Goal: Information Seeking & Learning: Learn about a topic

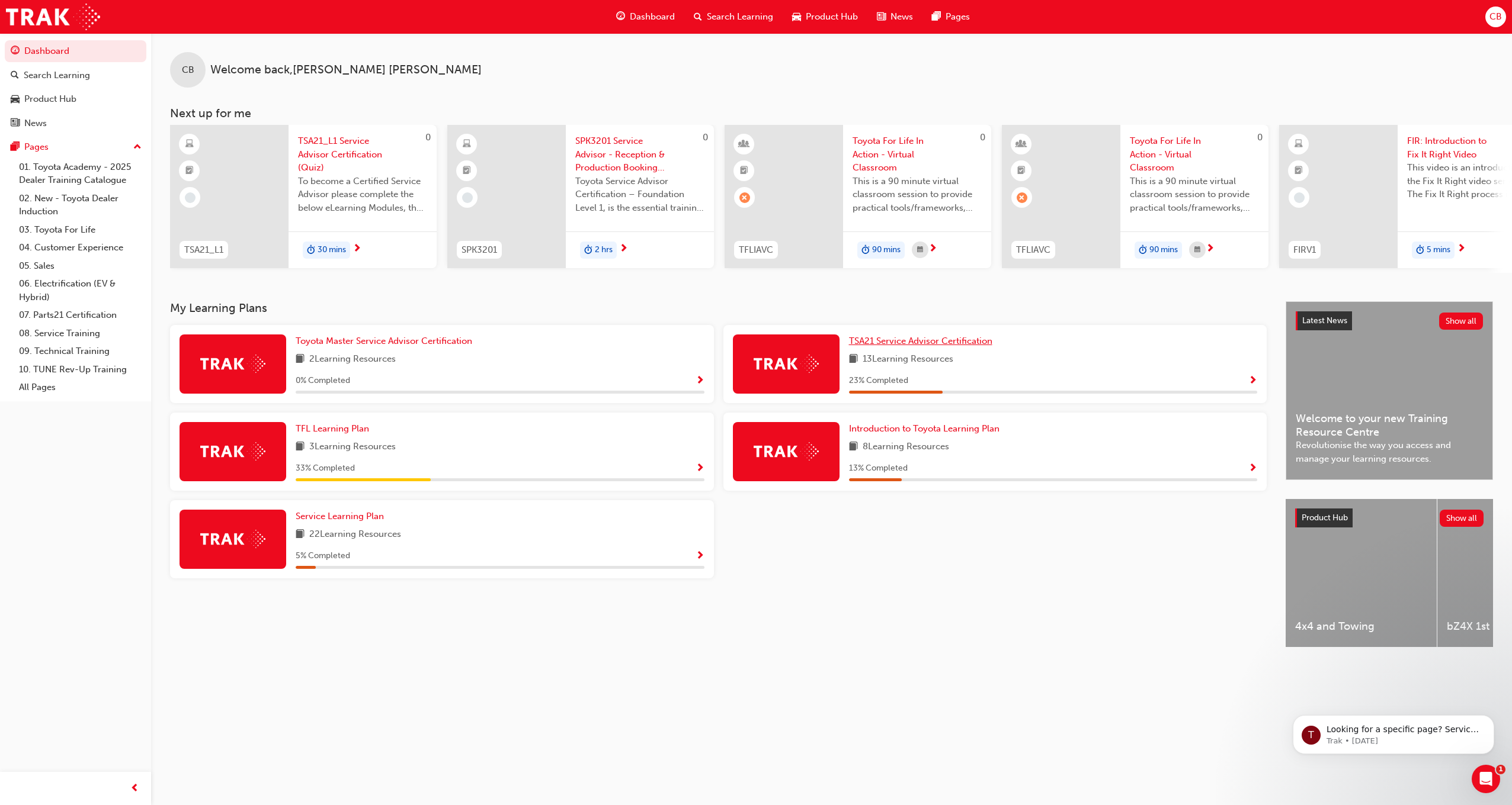
click at [970, 346] on span "TSA21 Service Advisor Certification" at bounding box center [920, 341] width 143 height 10
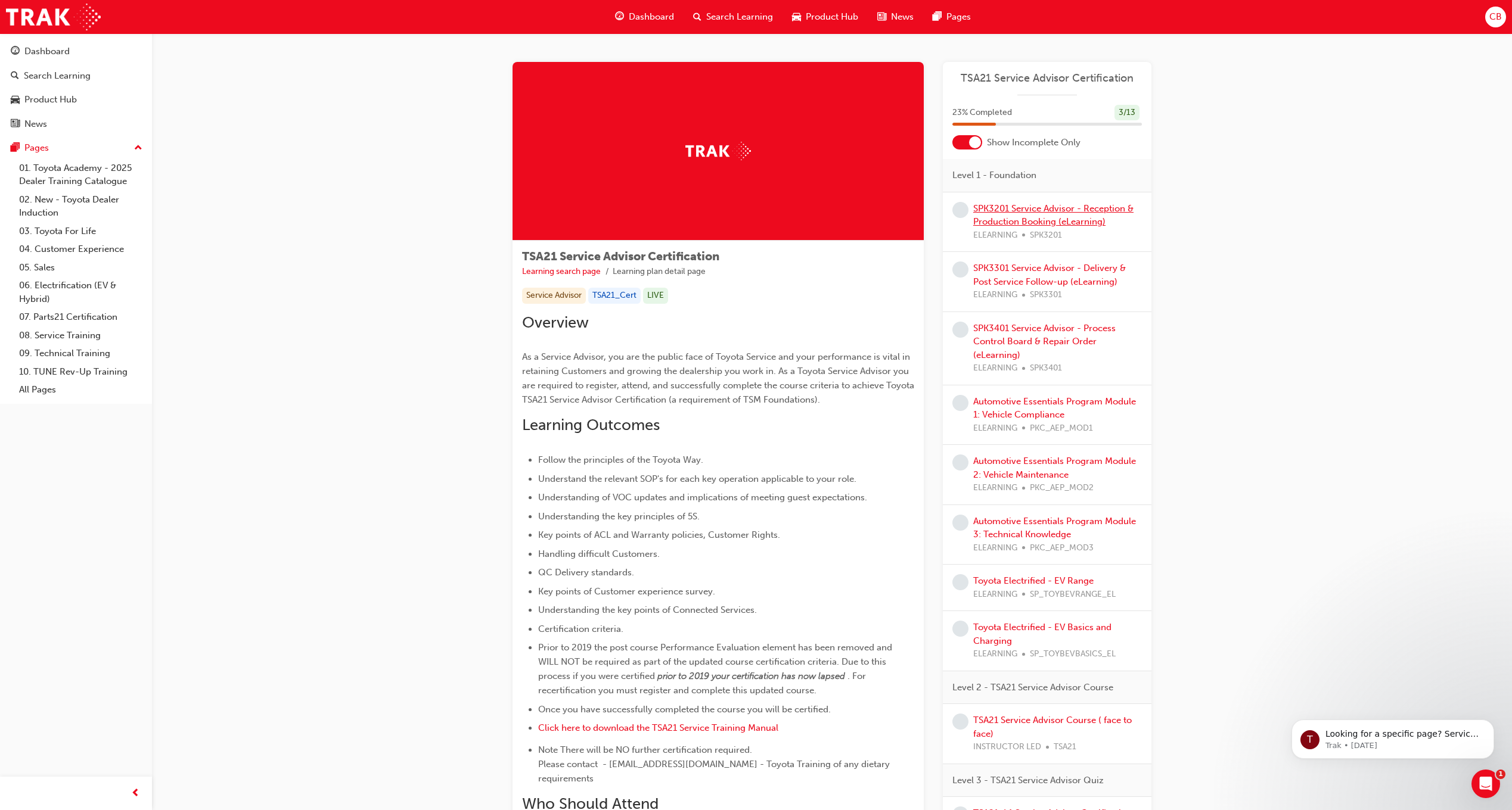
click at [1030, 212] on link "SPK3201 Service Advisor - Reception & Production Booking (eLearning)" at bounding box center [1053, 215] width 160 height 25
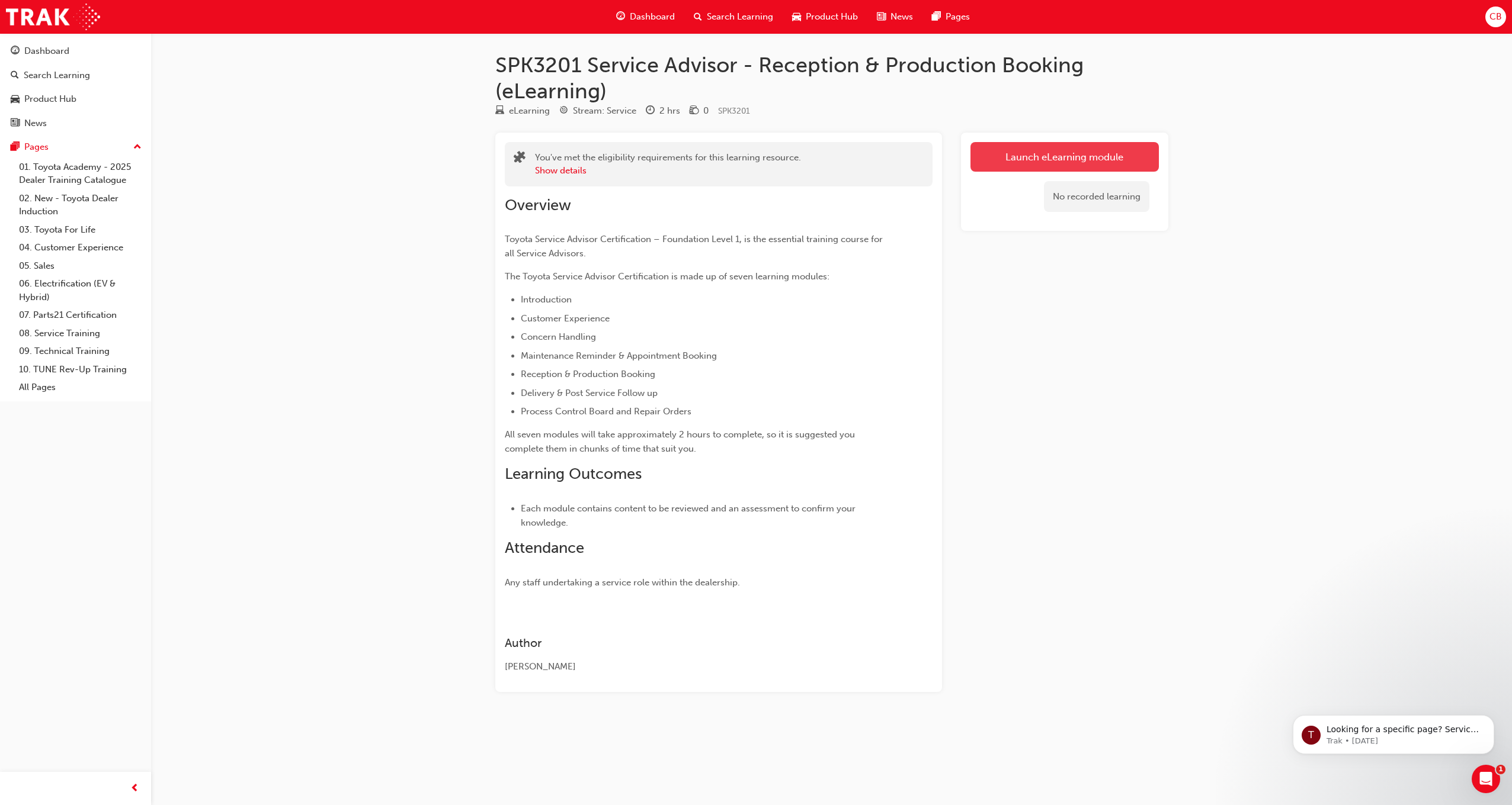
click at [1012, 160] on link "Launch eLearning module" at bounding box center [1065, 156] width 188 height 29
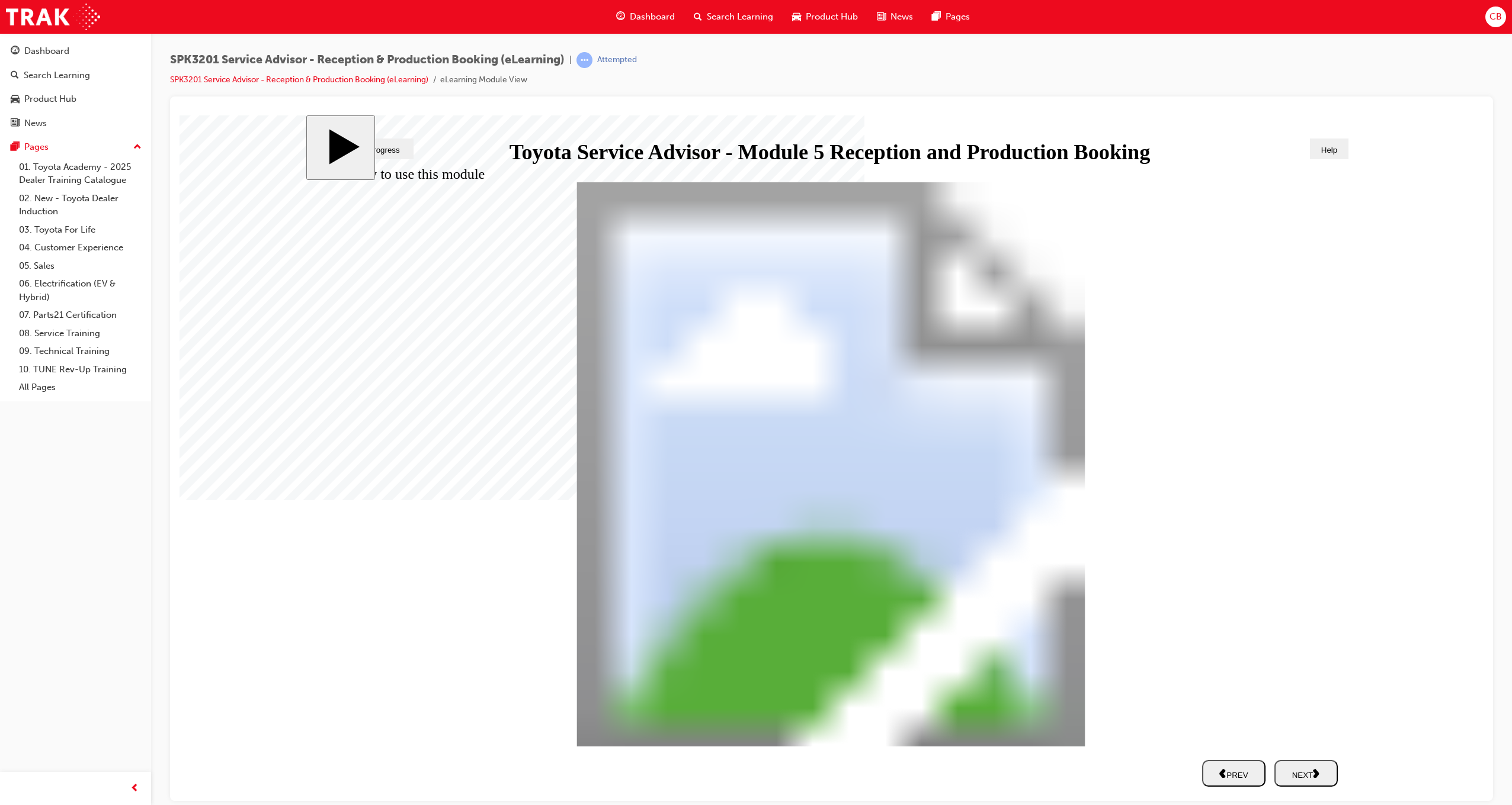
click at [1306, 777] on div "NEXT" at bounding box center [1306, 773] width 54 height 12
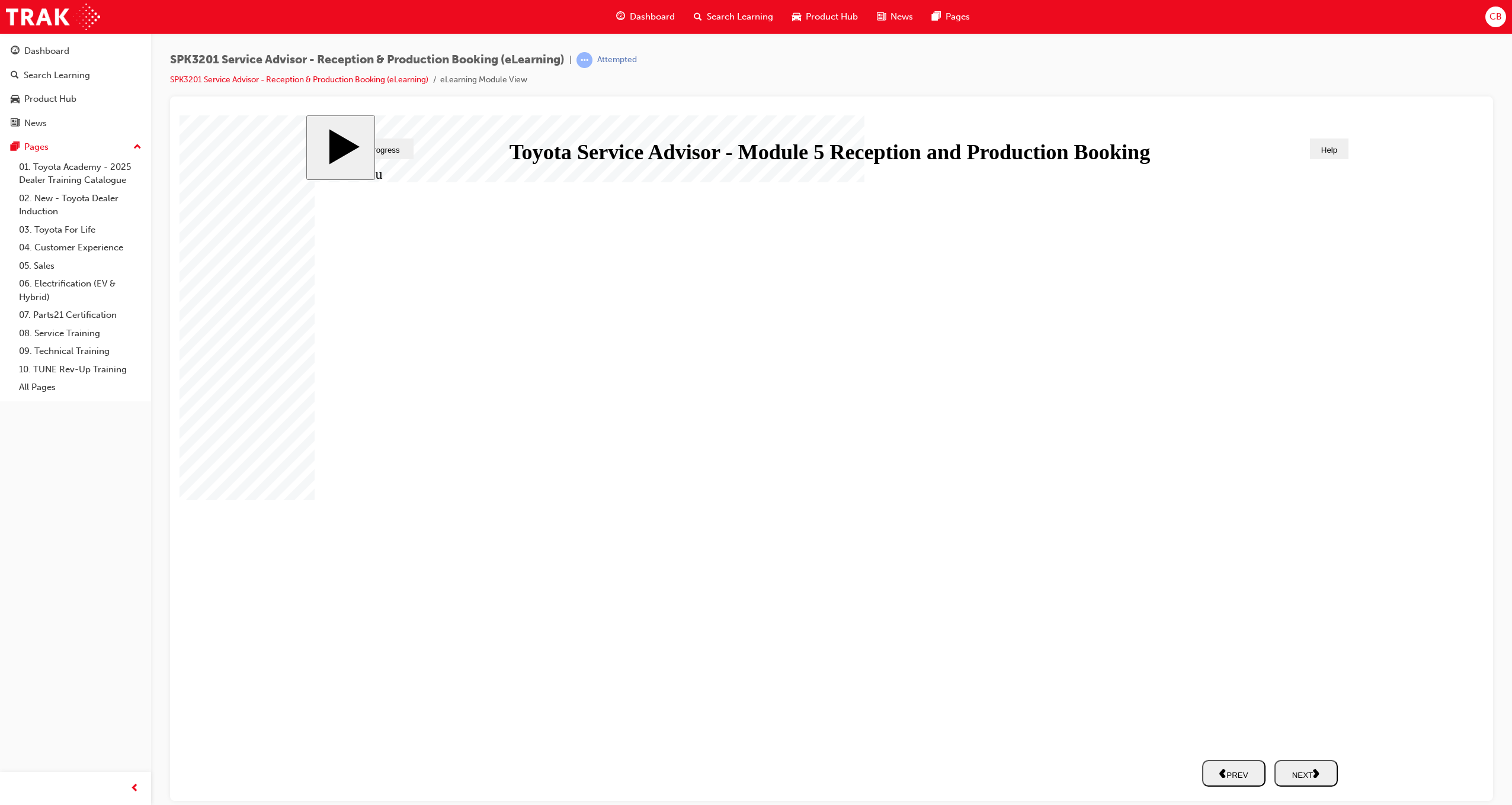
click at [1306, 777] on div "NEXT" at bounding box center [1306, 773] width 54 height 12
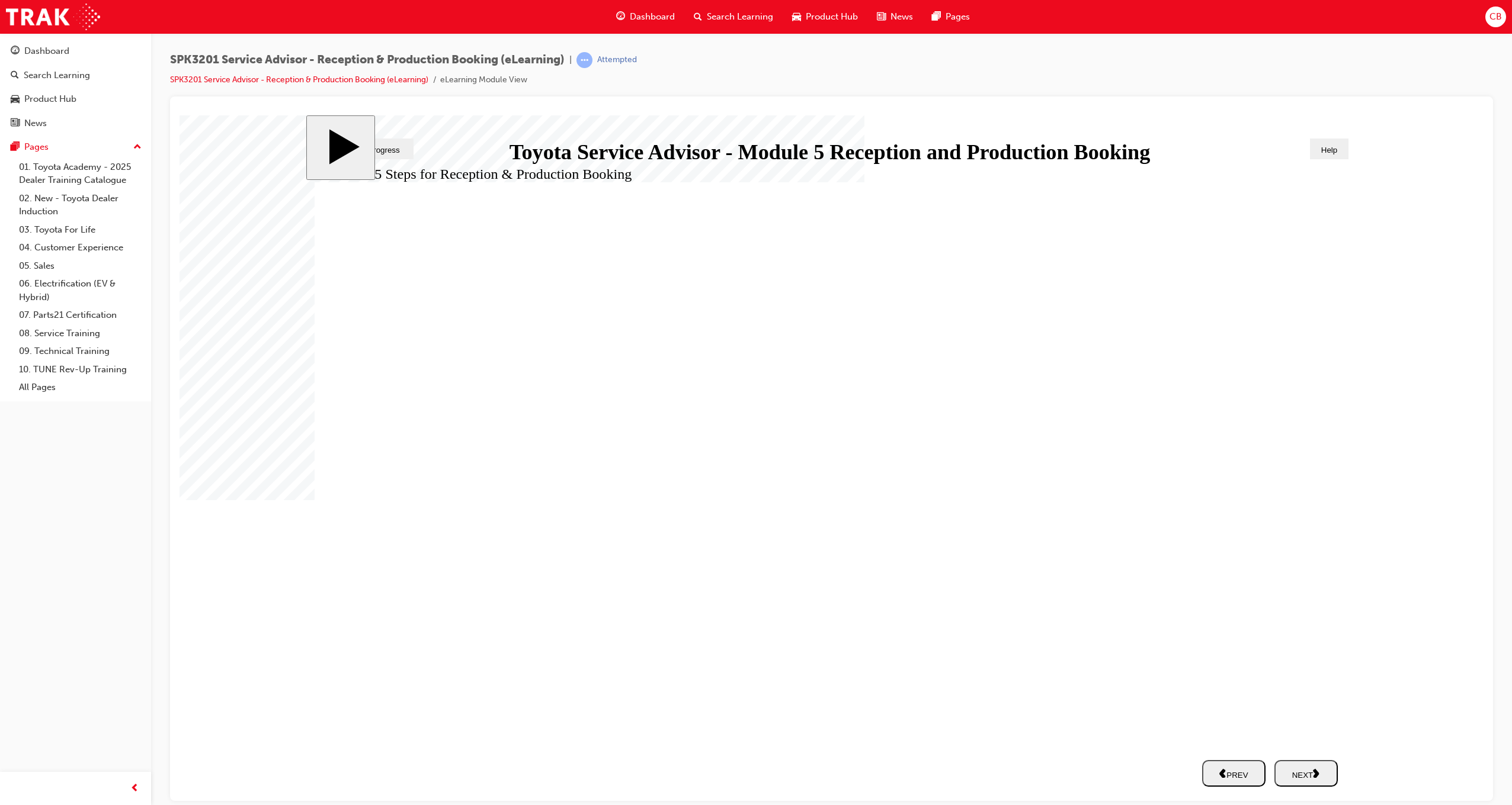
click at [1306, 777] on div "NEXT" at bounding box center [1306, 773] width 54 height 12
click at [1305, 776] on div "NEXT" at bounding box center [1306, 773] width 54 height 12
drag, startPoint x: 655, startPoint y: 516, endPoint x: 1184, endPoint y: 415, distance: 538.6
drag, startPoint x: 654, startPoint y: 627, endPoint x: 1188, endPoint y: 414, distance: 574.9
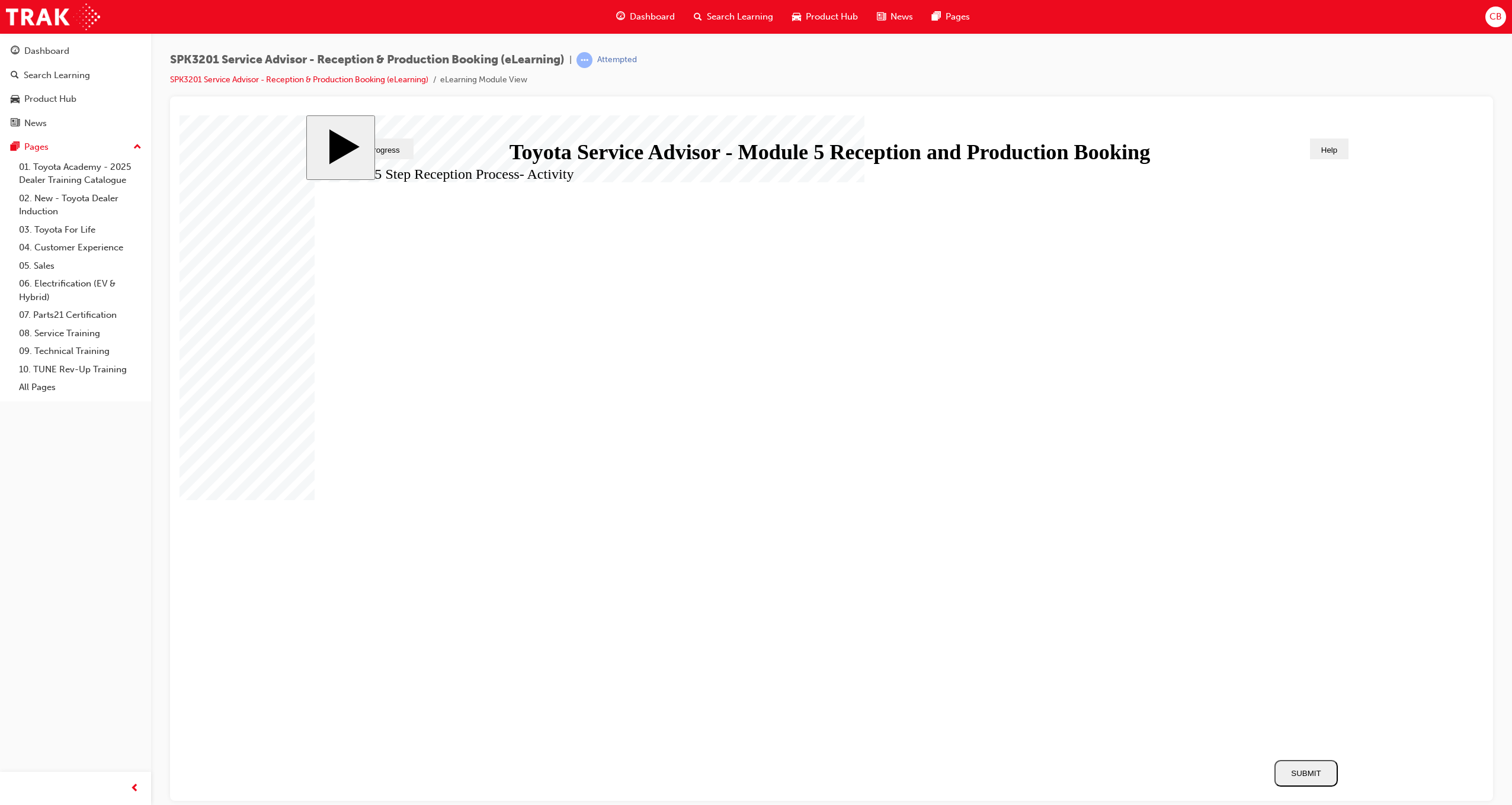
drag, startPoint x: 990, startPoint y: 525, endPoint x: 1126, endPoint y: 462, distance: 149.9
drag, startPoint x: 608, startPoint y: 522, endPoint x: 1140, endPoint y: 472, distance: 534.3
drag, startPoint x: 640, startPoint y: 567, endPoint x: 1134, endPoint y: 523, distance: 496.0
drag, startPoint x: 575, startPoint y: 410, endPoint x: 1104, endPoint y: 516, distance: 539.5
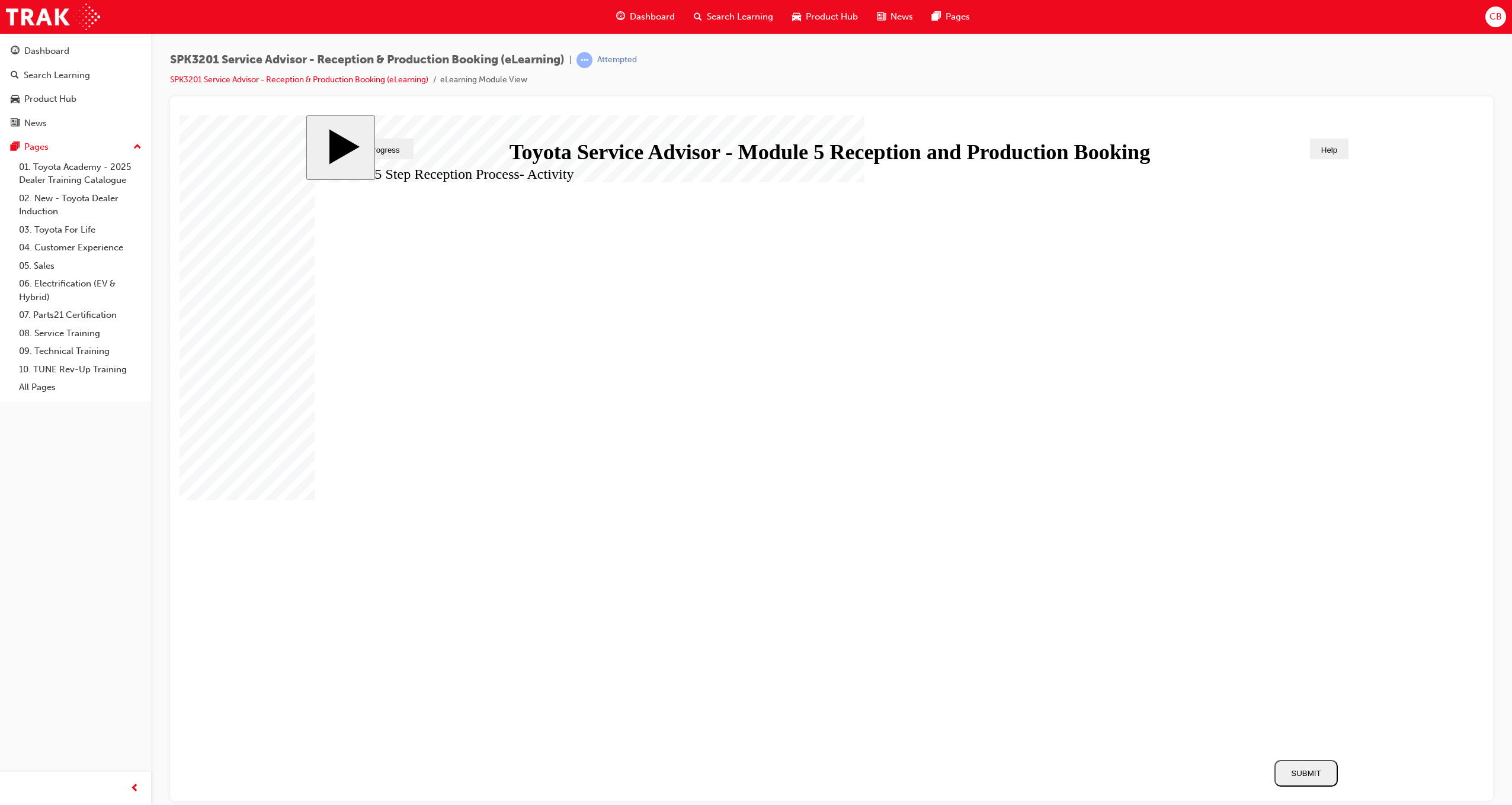
drag, startPoint x: 616, startPoint y: 464, endPoint x: 1152, endPoint y: 616, distance: 557.1
drag, startPoint x: 697, startPoint y: 564, endPoint x: 1207, endPoint y: 563, distance: 510.0
click at [1308, 773] on div "SUBMIT" at bounding box center [1306, 772] width 54 height 8
click at [1310, 772] on div "NEXT" at bounding box center [1306, 773] width 54 height 12
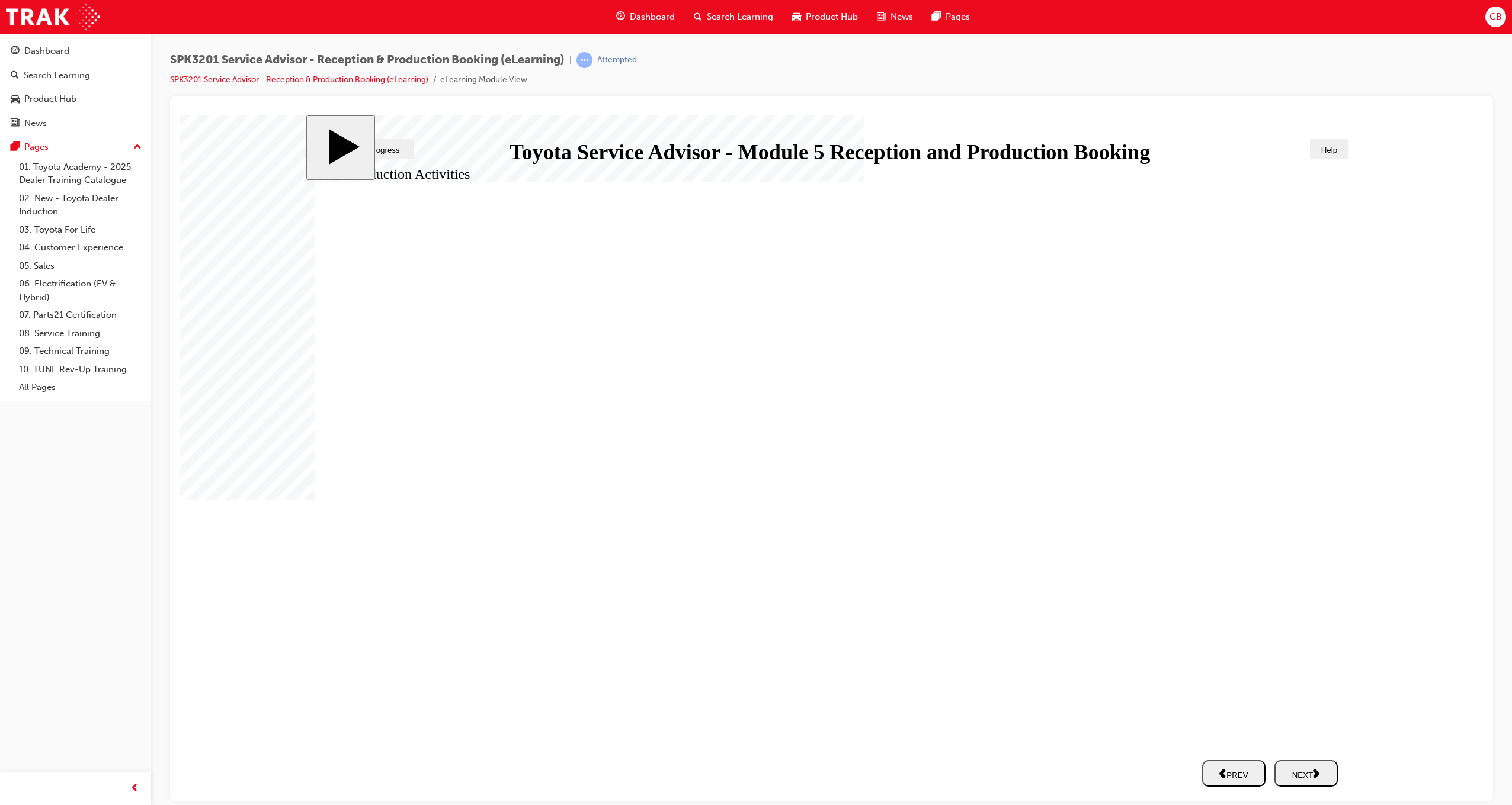
click at [1310, 772] on div "NEXT" at bounding box center [1306, 773] width 54 height 12
radio input "true"
click at [1309, 768] on div "SUBMIT" at bounding box center [1306, 772] width 54 height 8
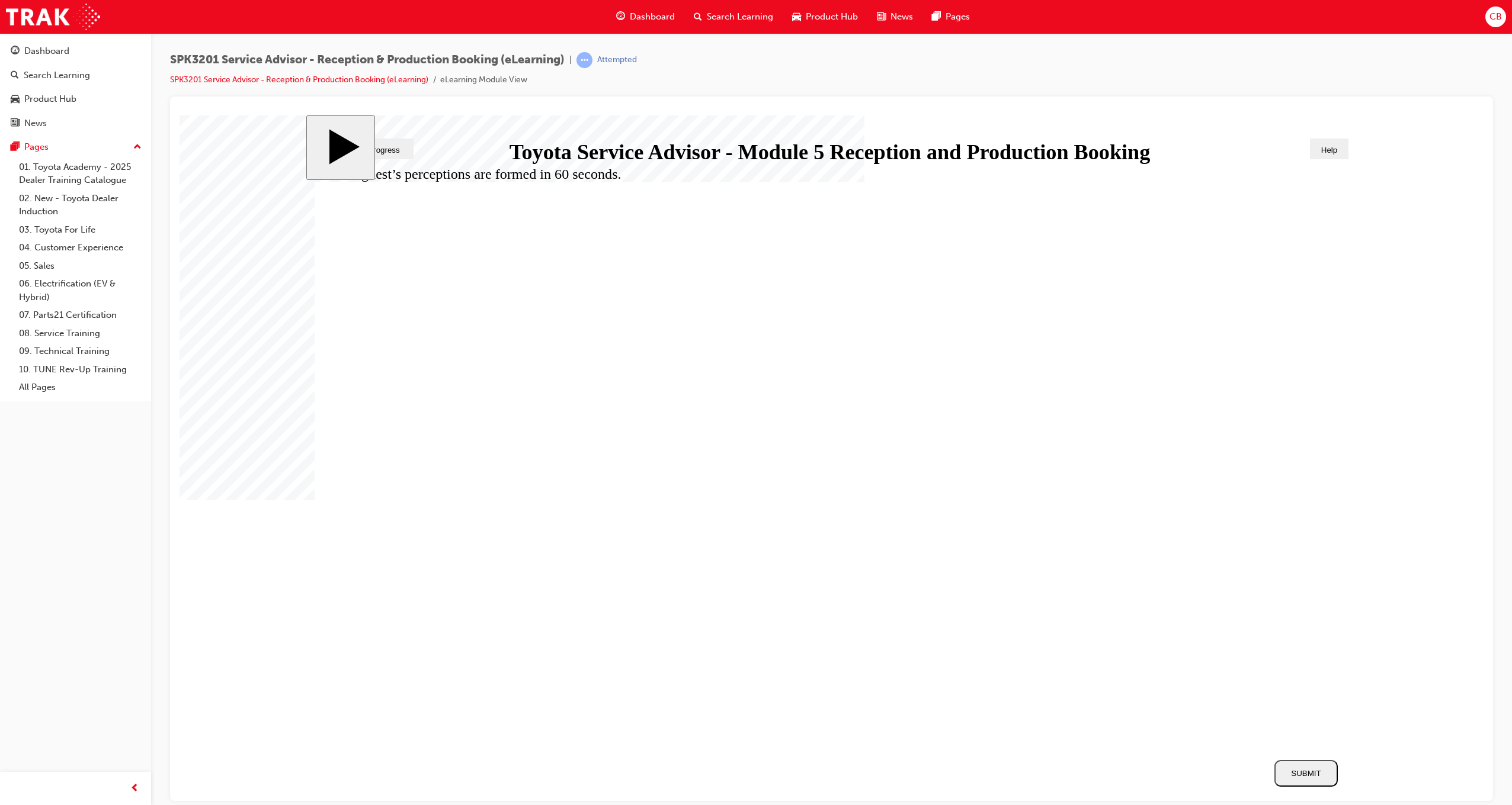
radio input "true"
click at [1303, 778] on div "SUBMIT" at bounding box center [1306, 772] width 54 height 8
drag, startPoint x: 437, startPoint y: 412, endPoint x: 456, endPoint y: 416, distance: 19.4
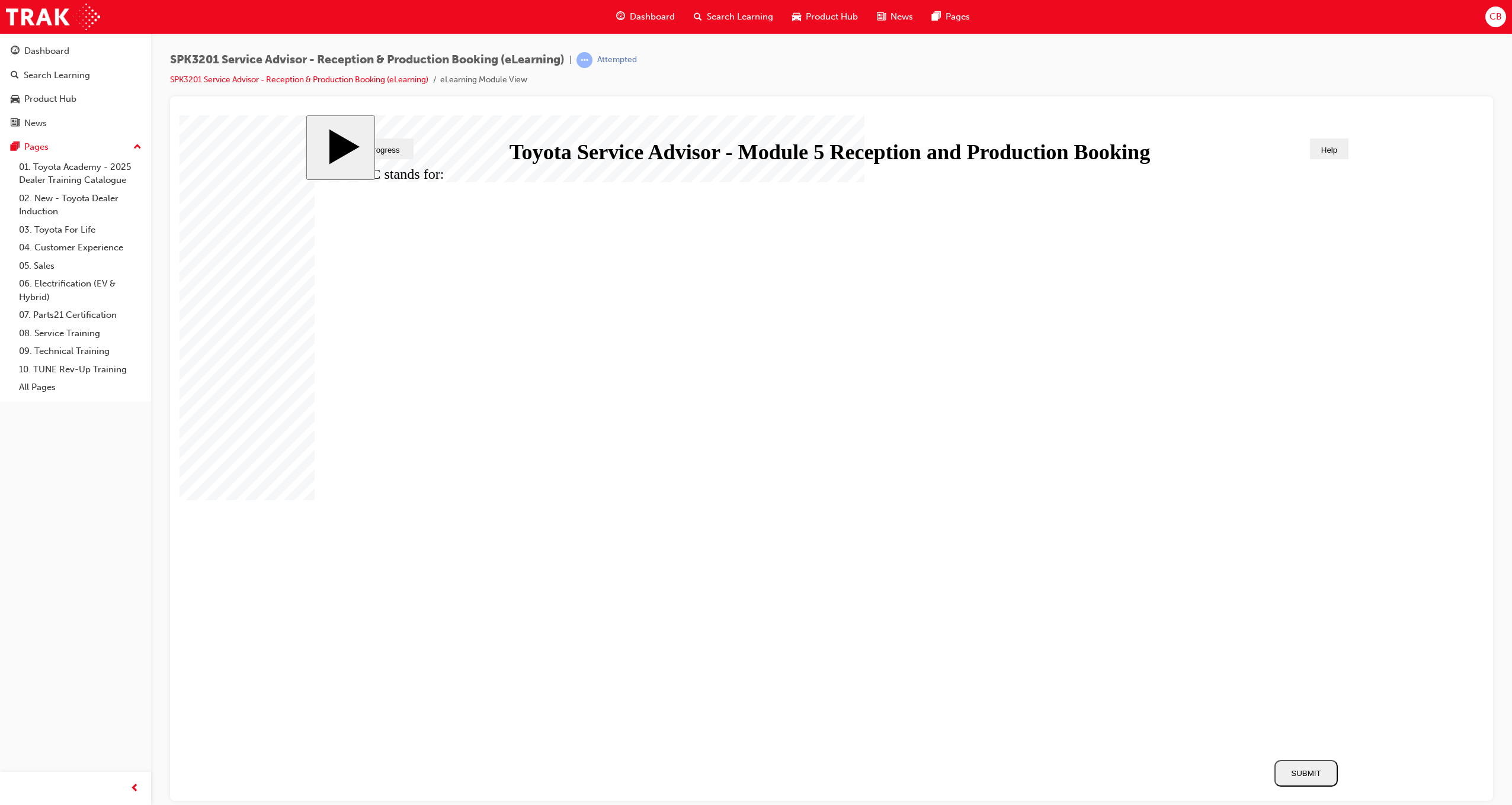
radio input "true"
click at [1309, 768] on div "SUBMIT" at bounding box center [1306, 772] width 54 height 8
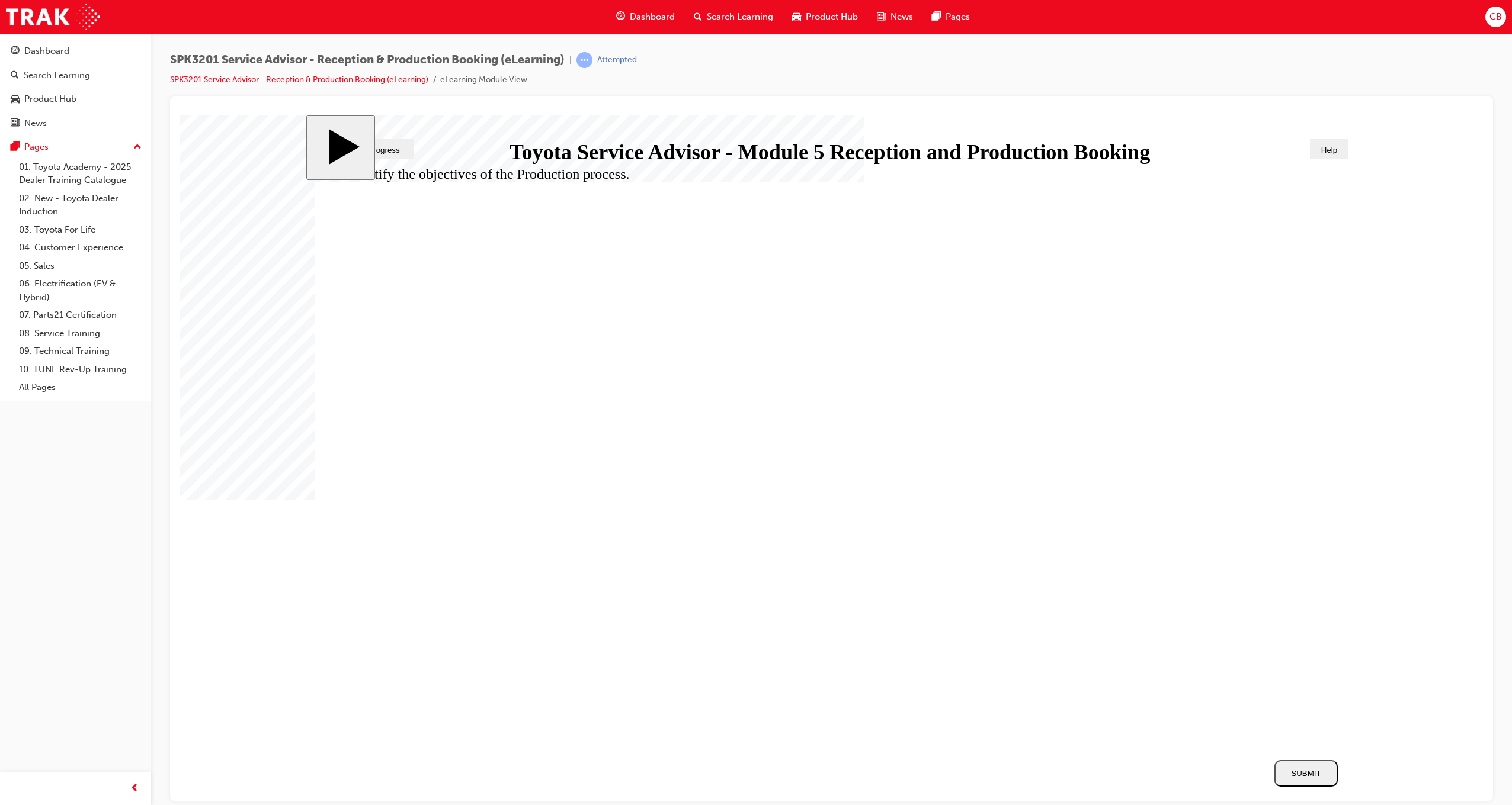
radio input "true"
click at [1313, 768] on div "SUBMIT" at bounding box center [1306, 772] width 54 height 8
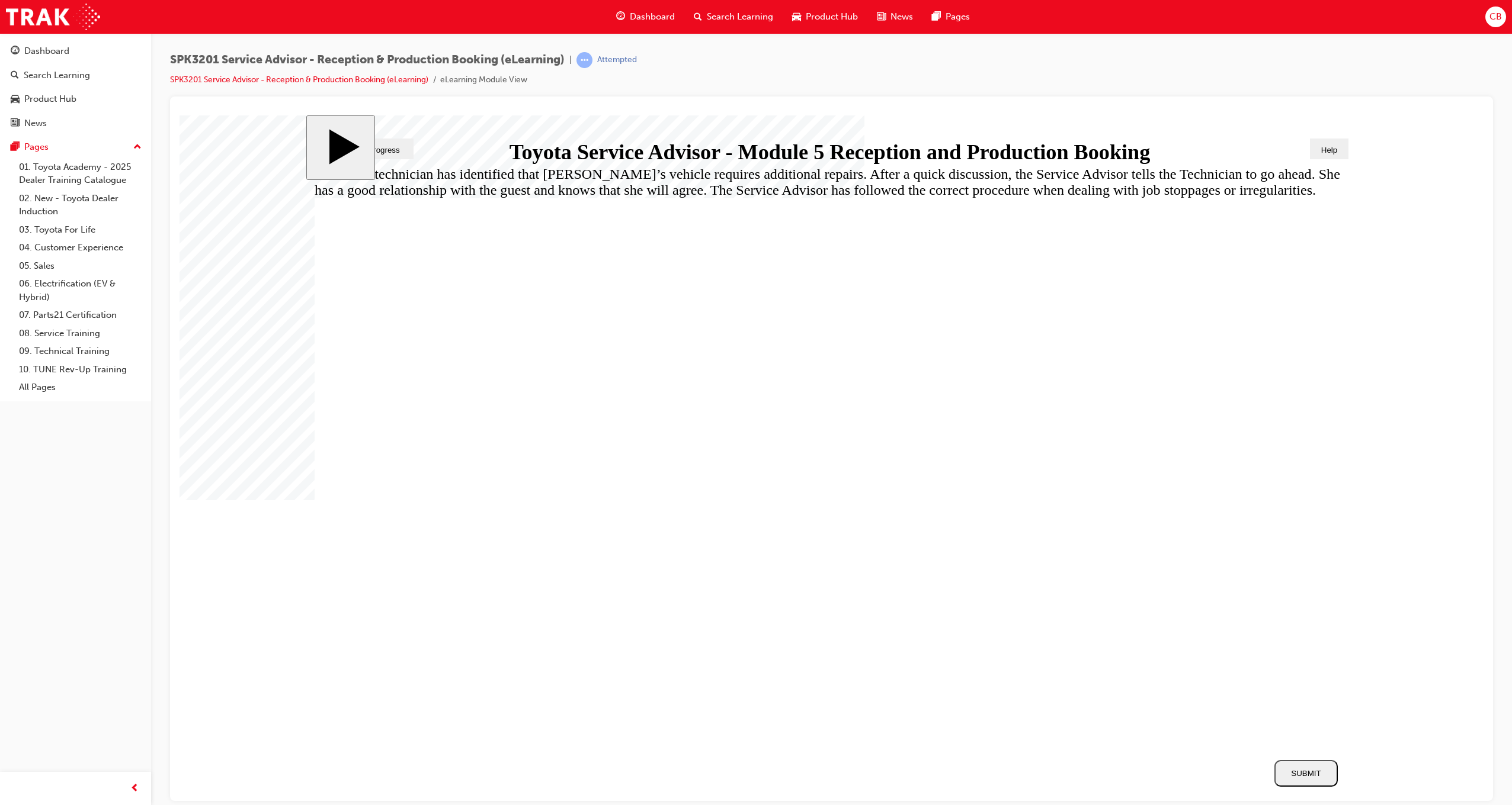
radio input "true"
click at [1296, 768] on div "SUBMIT" at bounding box center [1306, 772] width 54 height 8
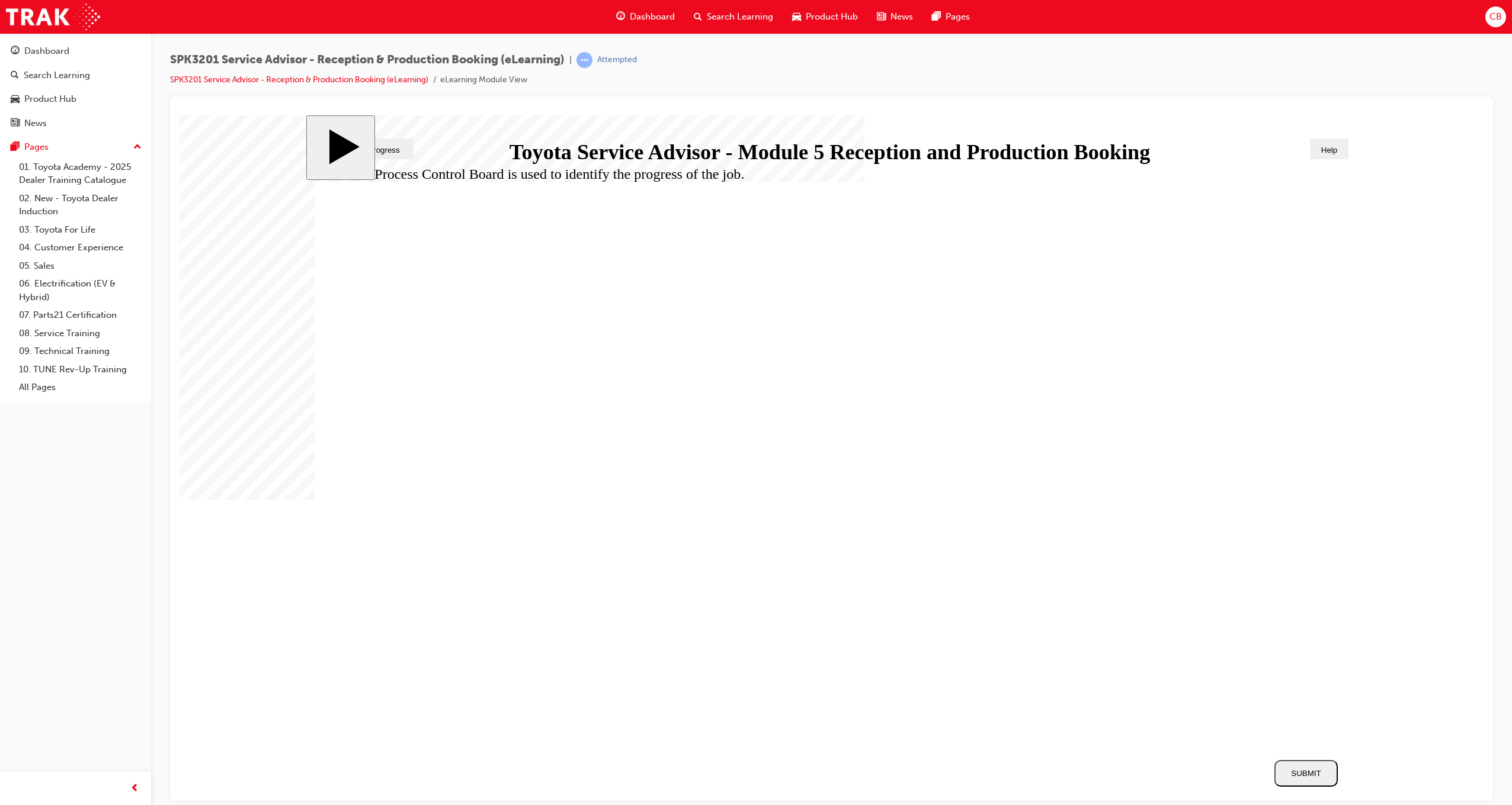
radio input "true"
click at [1303, 773] on div "SUBMIT" at bounding box center [1306, 772] width 54 height 8
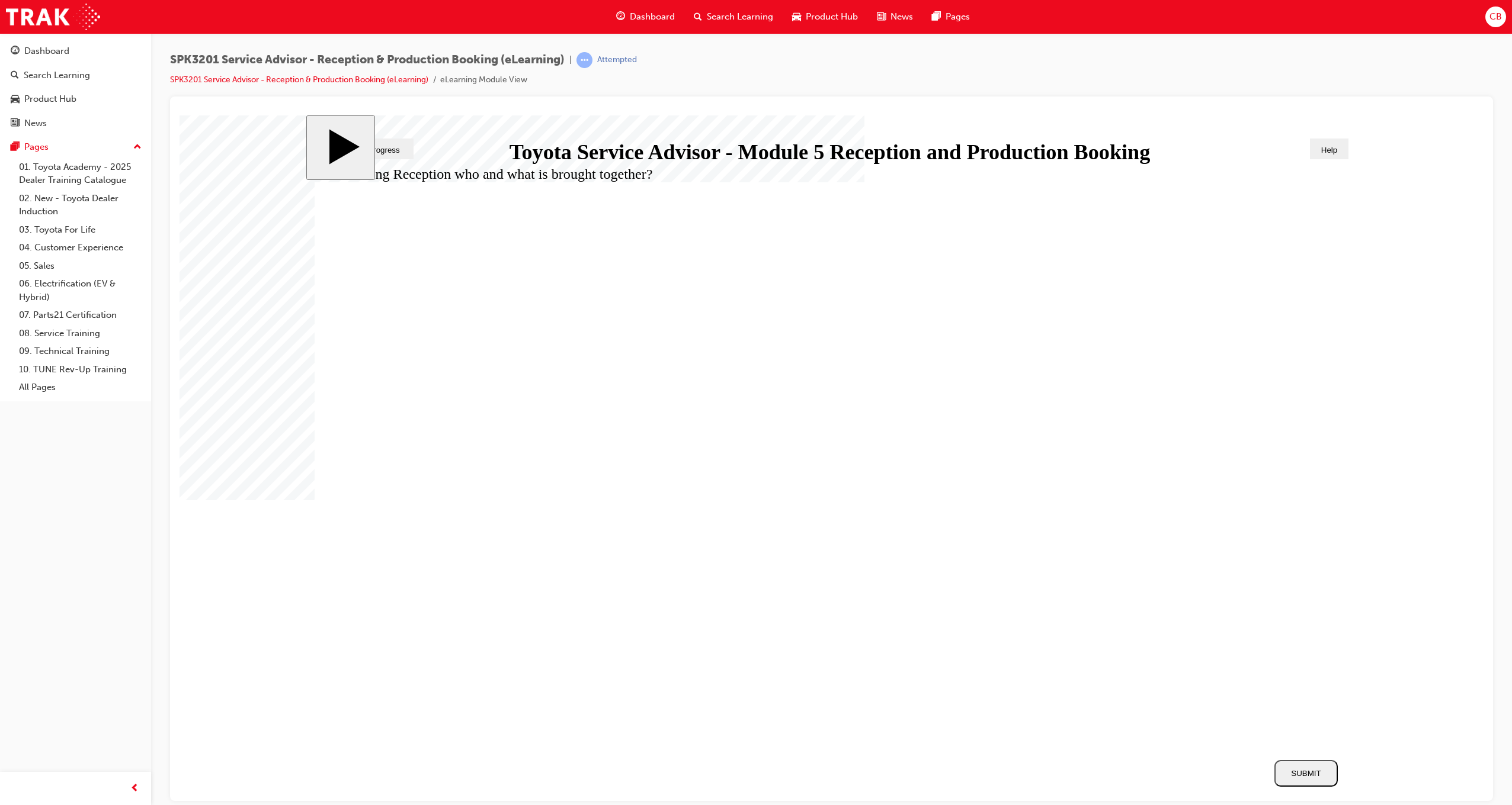
radio input "true"
click at [1309, 778] on div "SUBMIT" at bounding box center [1306, 772] width 54 height 8
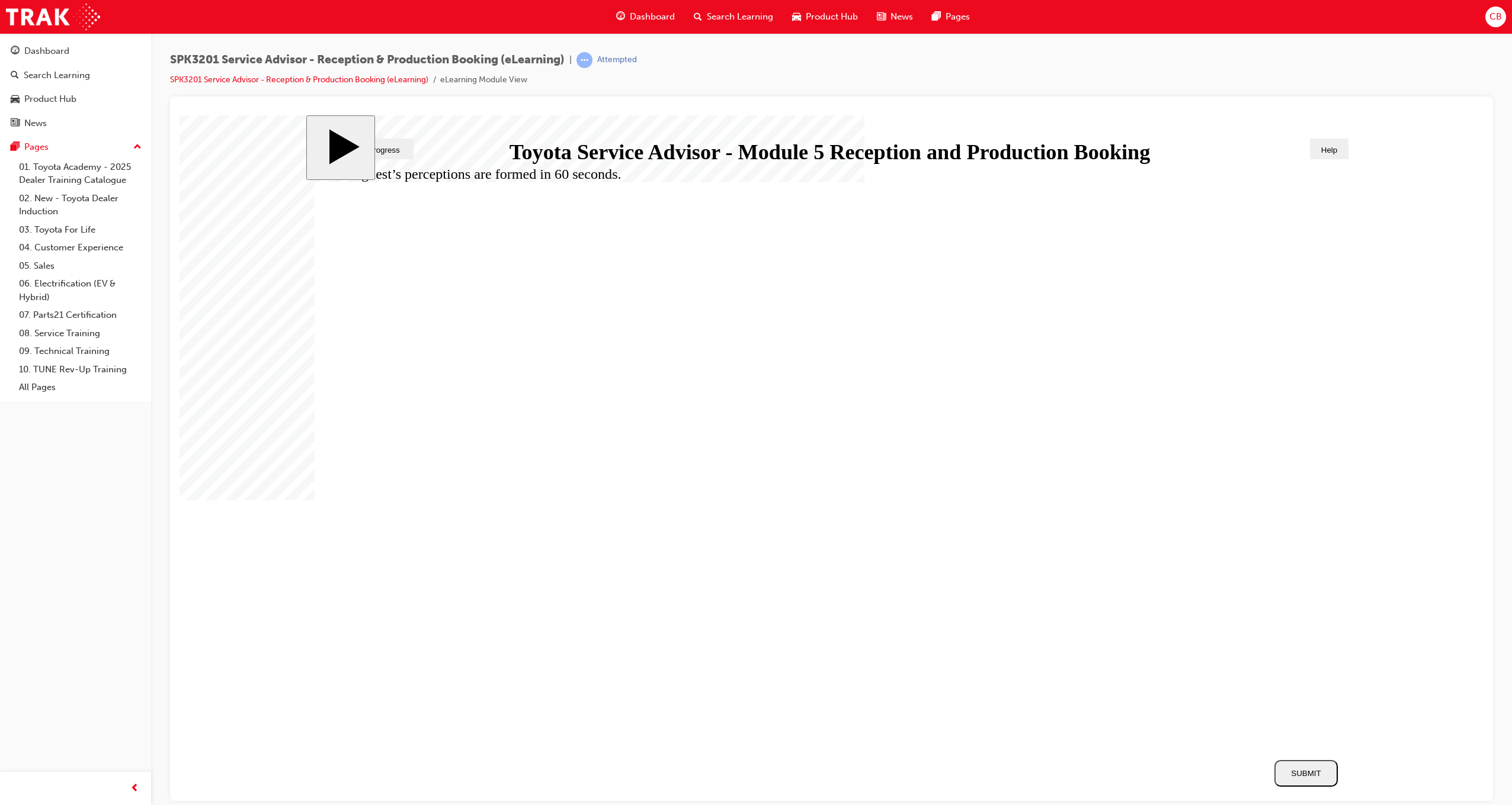
radio input "true"
click at [1318, 768] on div "SUBMIT" at bounding box center [1306, 772] width 54 height 8
radio input "true"
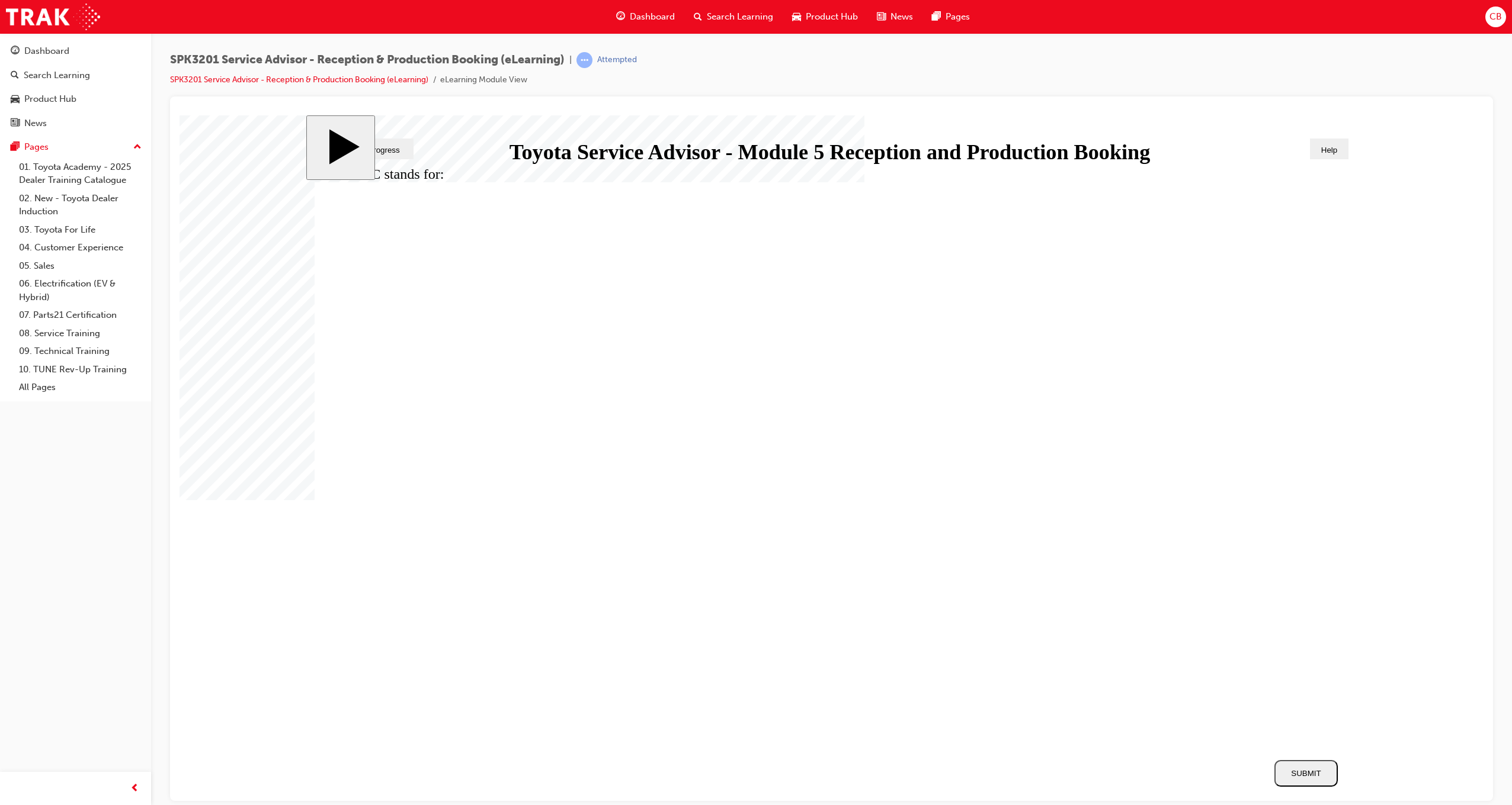
click at [1325, 776] on div "SUBMIT" at bounding box center [1306, 772] width 54 height 8
radio input "true"
click at [1300, 778] on div "SUBMIT" at bounding box center [1306, 772] width 54 height 8
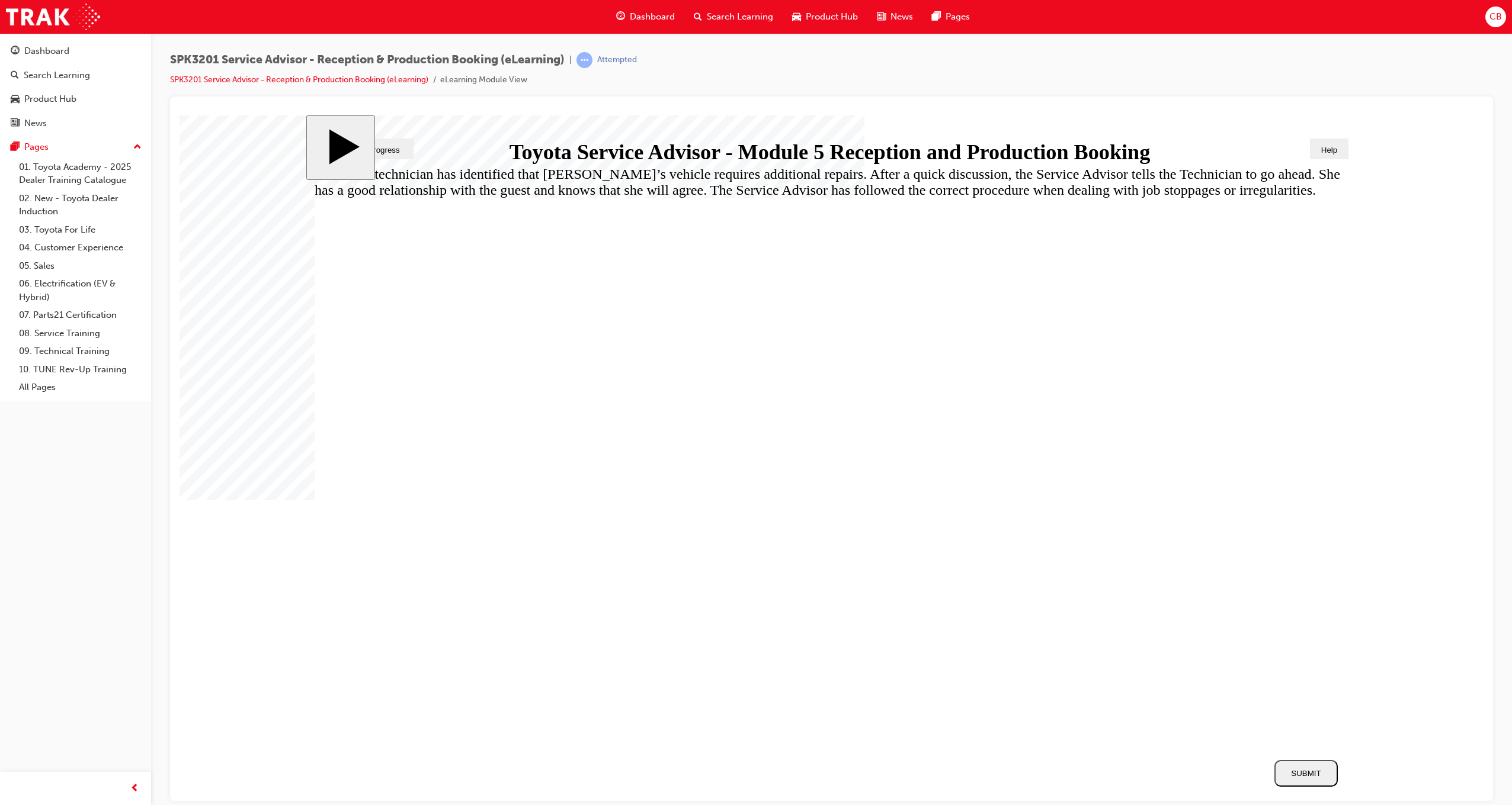
radio input "true"
click at [1298, 774] on div "SUBMIT" at bounding box center [1306, 772] width 54 height 8
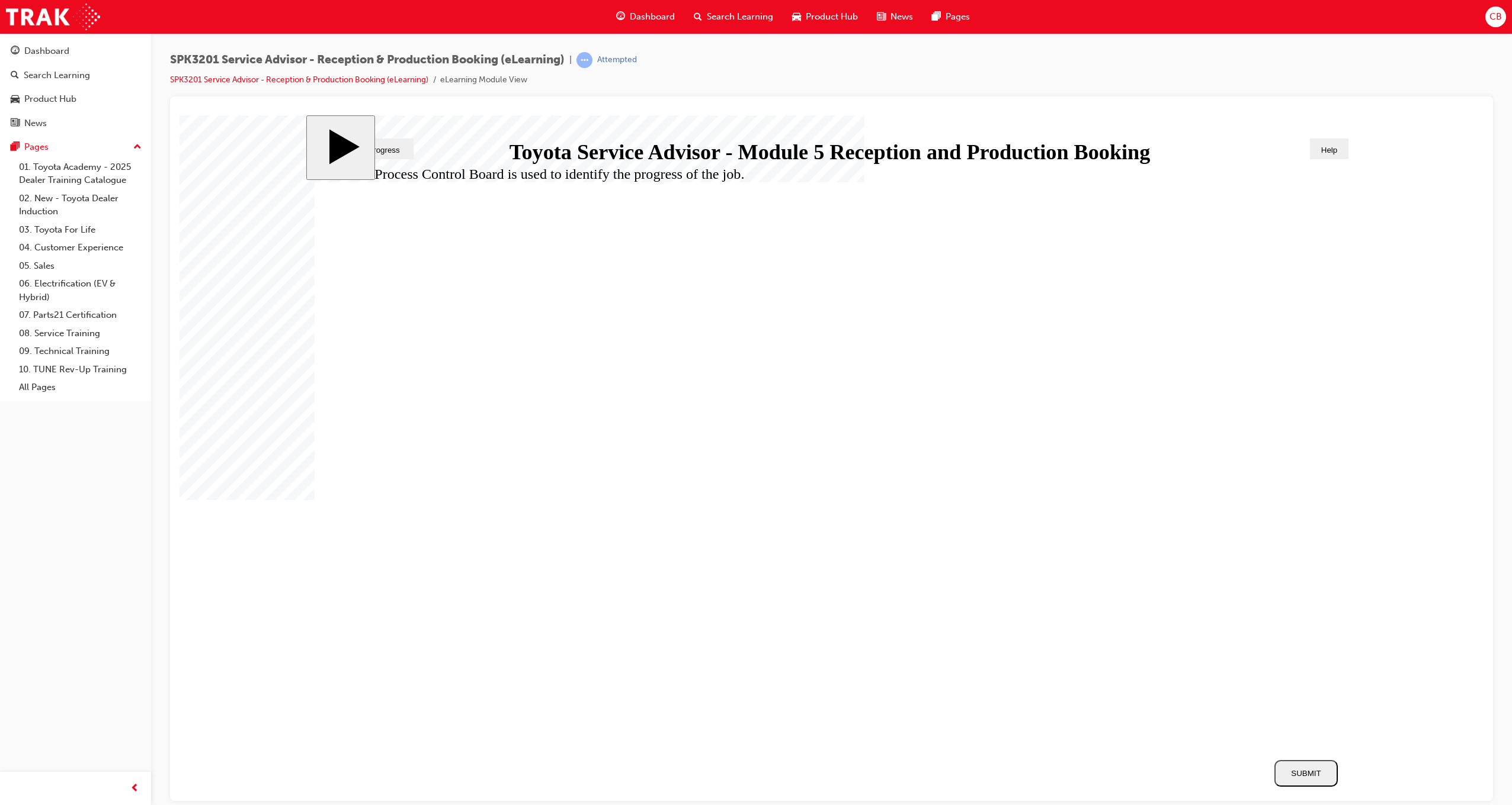
radio input "true"
click at [1287, 769] on div "SUBMIT" at bounding box center [1306, 772] width 54 height 8
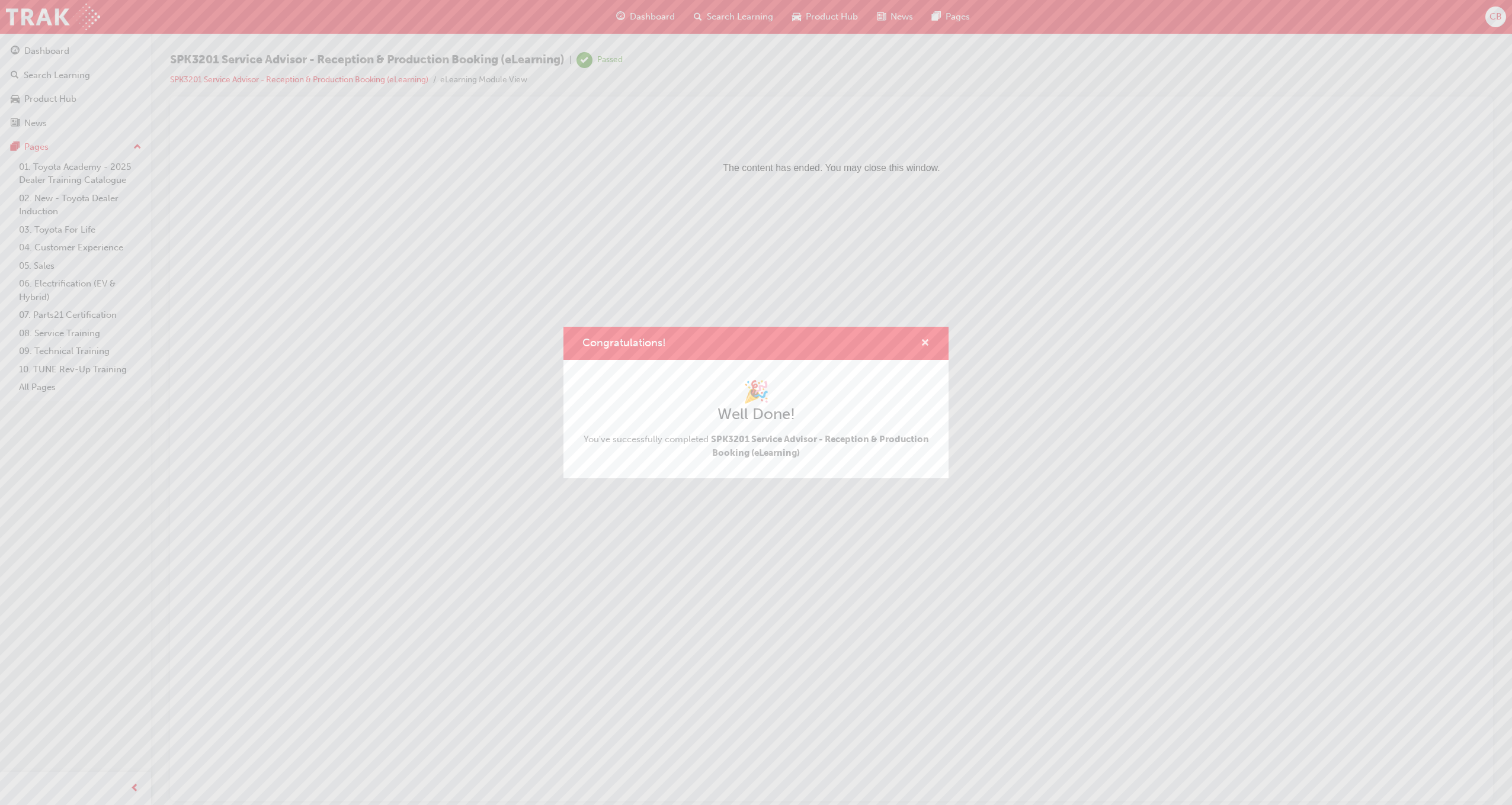
click at [925, 341] on span "cross-icon" at bounding box center [924, 344] width 8 height 10
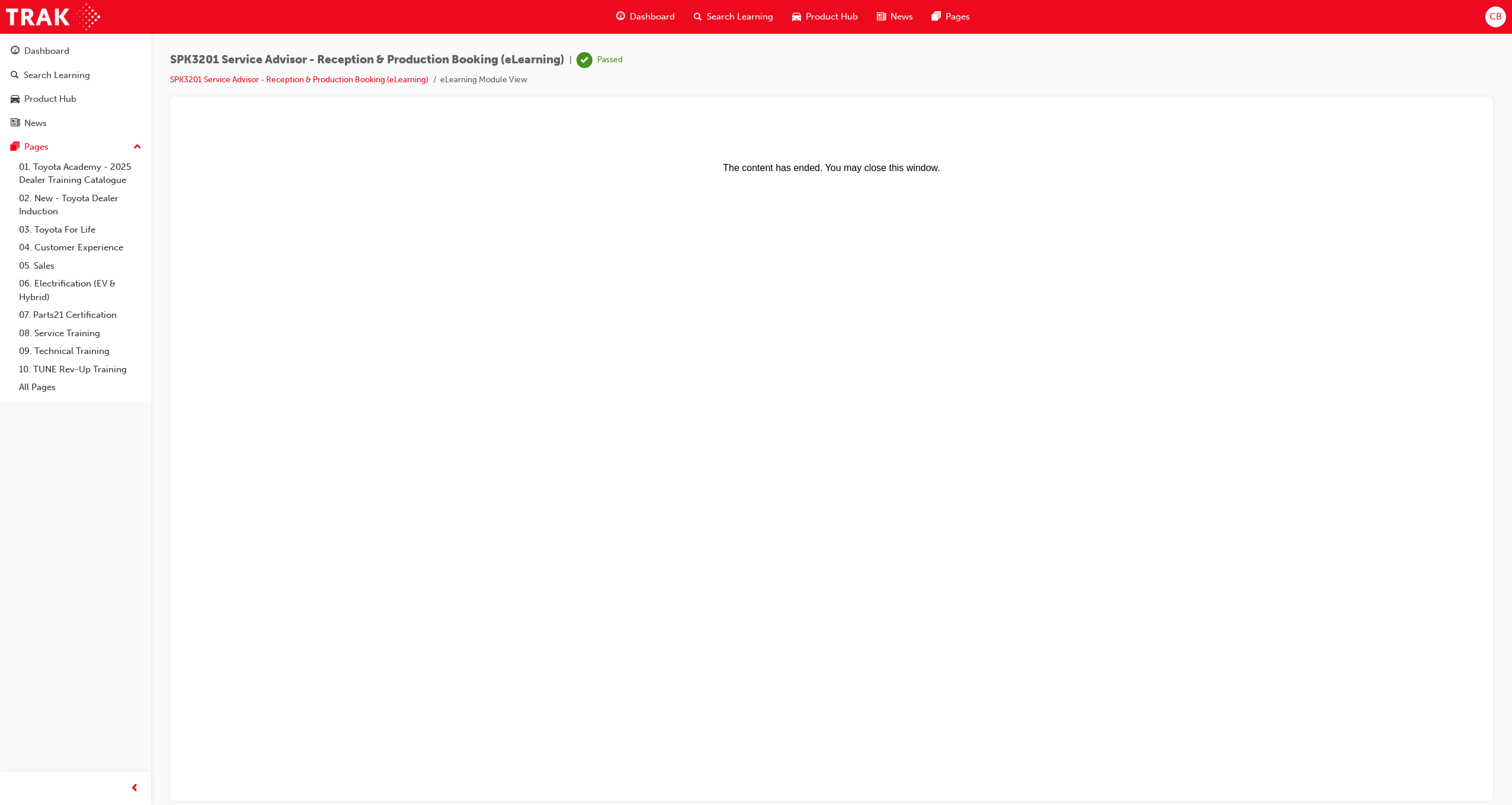
click at [646, 11] on span "Dashboard" at bounding box center [653, 17] width 45 height 13
